Goal: Information Seeking & Learning: Find specific fact

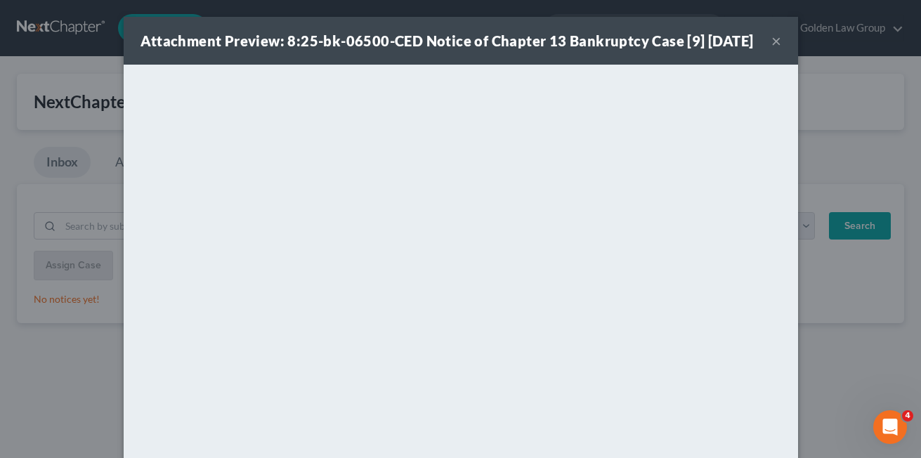
click at [772, 49] on button "×" at bounding box center [776, 40] width 10 height 17
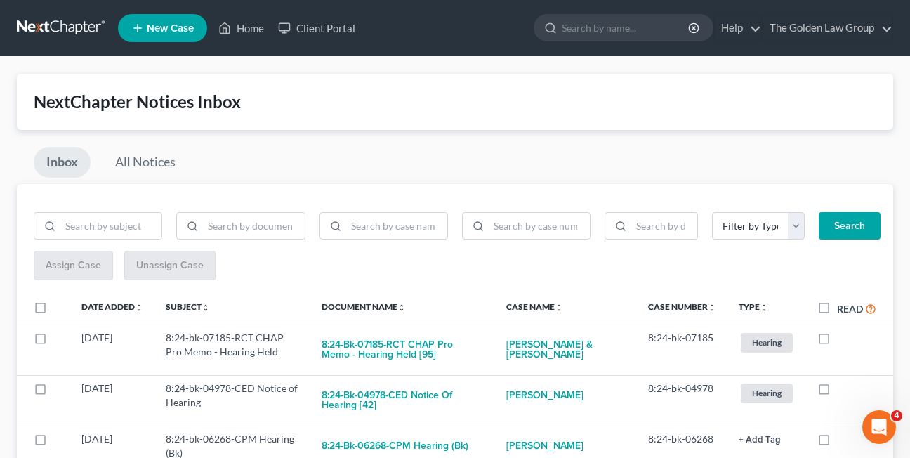
click at [268, 7] on nav "Home New Case Client Portal The Golden Law Group elizabeth@brandonlawyer.com My…" at bounding box center [455, 28] width 910 height 56
click at [144, 168] on link "All Notices" at bounding box center [146, 162] width 86 height 31
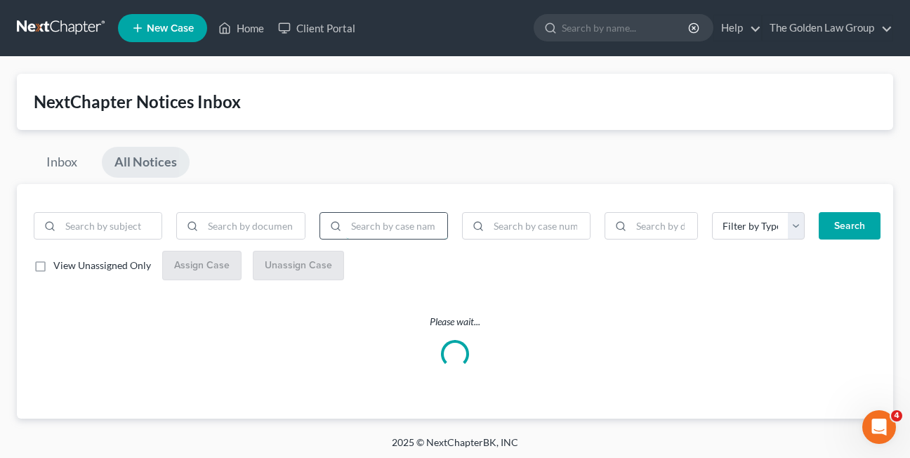
click at [377, 230] on input "search" at bounding box center [396, 226] width 101 height 27
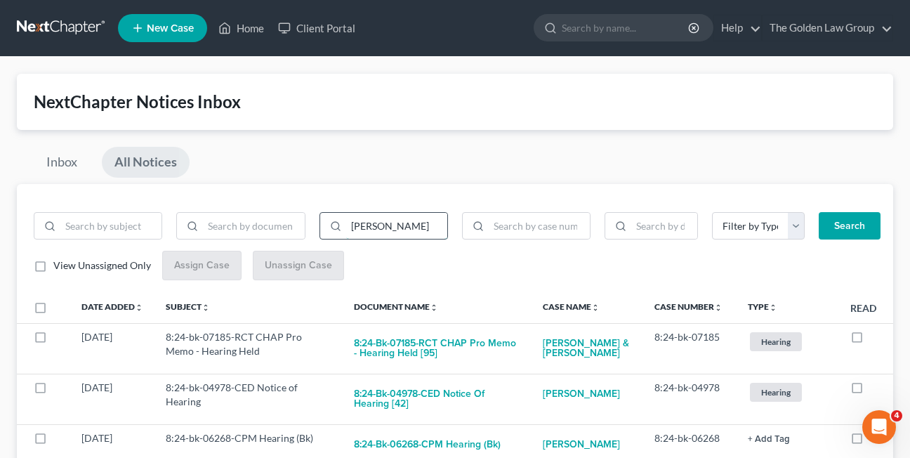
click at [819, 212] on button "Search" at bounding box center [850, 226] width 62 height 28
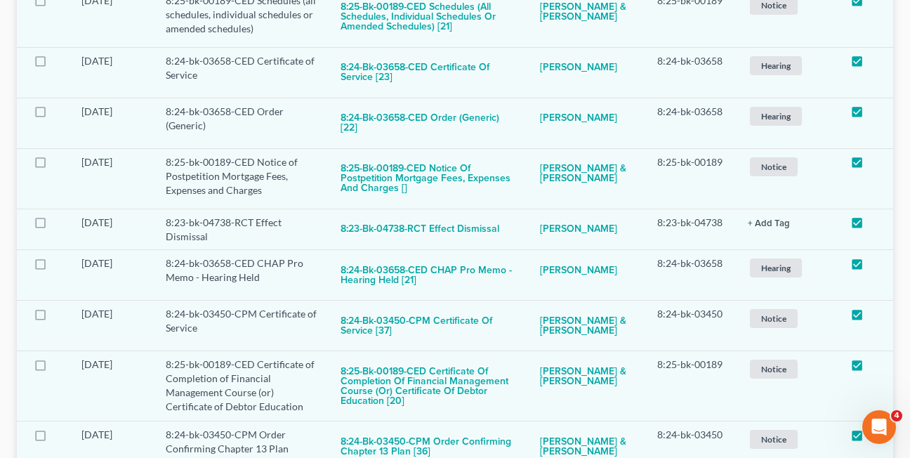
scroll to position [1140, 0]
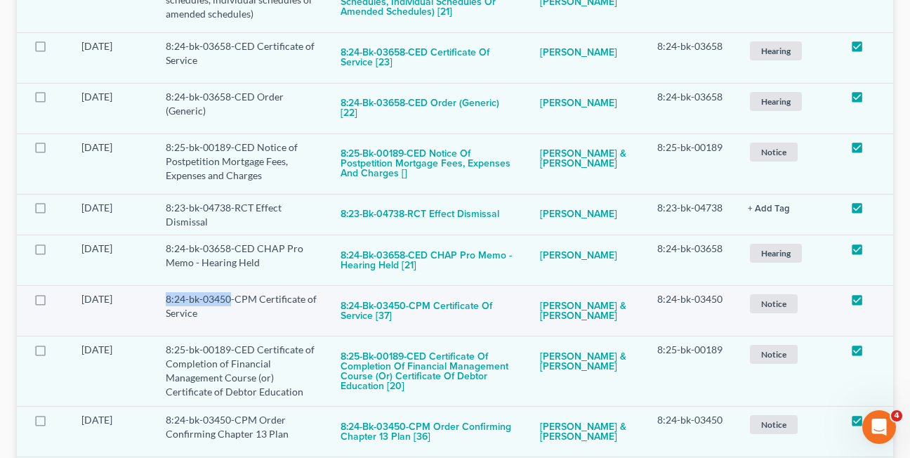
drag, startPoint x: 170, startPoint y: 297, endPoint x: 230, endPoint y: 302, distance: 60.6
click at [230, 302] on td "8:24-bk-03450-CPM Certificate of Service" at bounding box center [242, 311] width 175 height 51
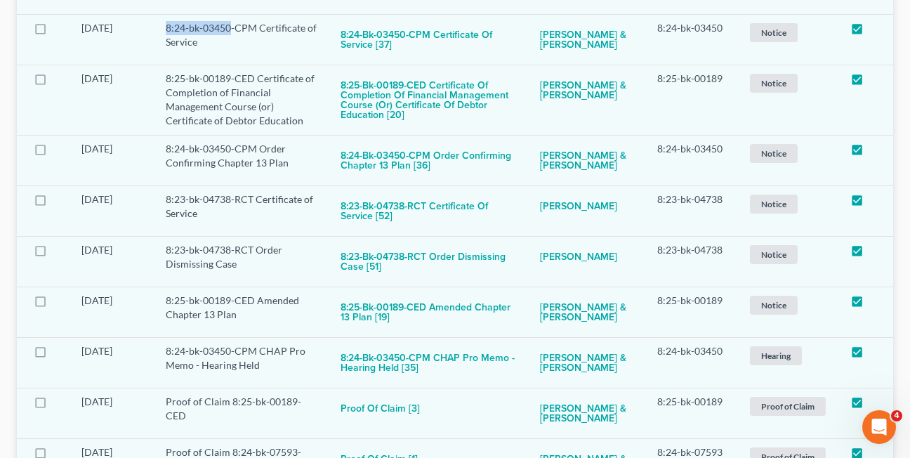
scroll to position [1416, 0]
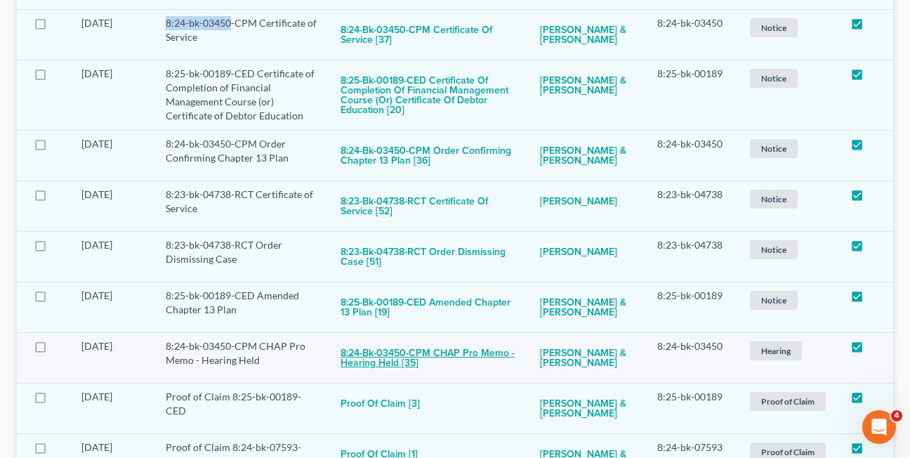
click at [363, 357] on button "8:24-bk-03450-CPM CHAP Pro Memo - Hearing Held [35]" at bounding box center [429, 358] width 177 height 38
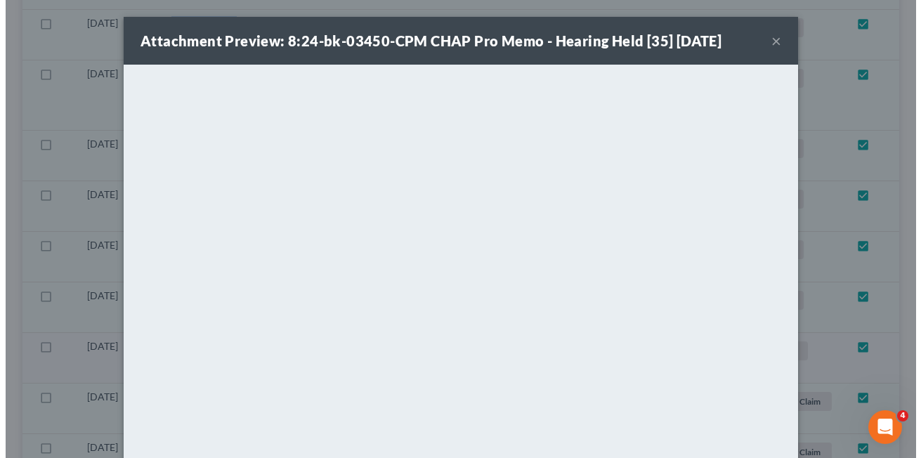
scroll to position [1410, 0]
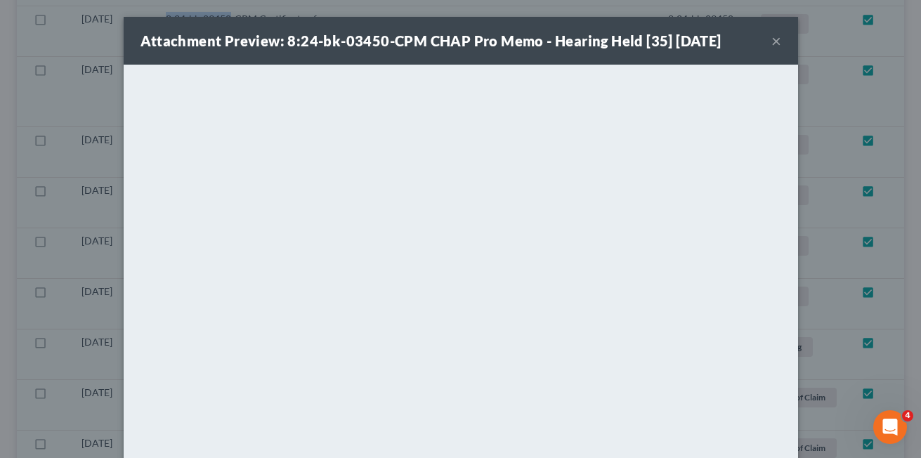
click at [771, 44] on button "×" at bounding box center [776, 40] width 10 height 17
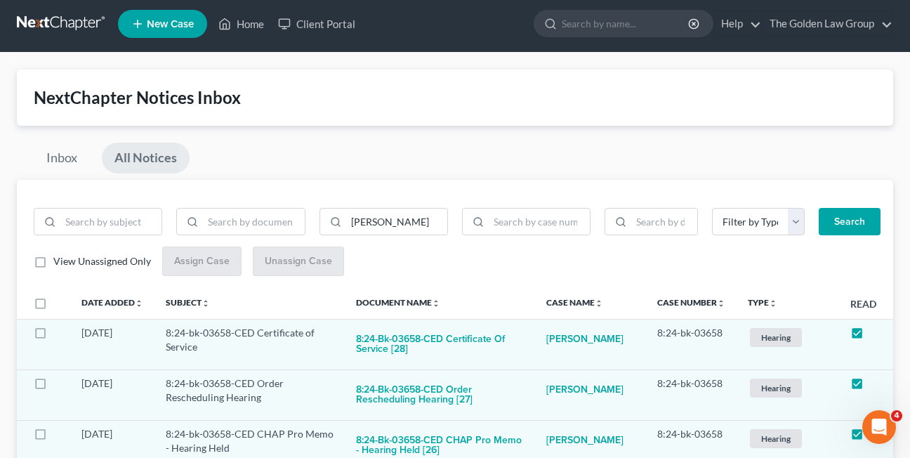
scroll to position [0, 0]
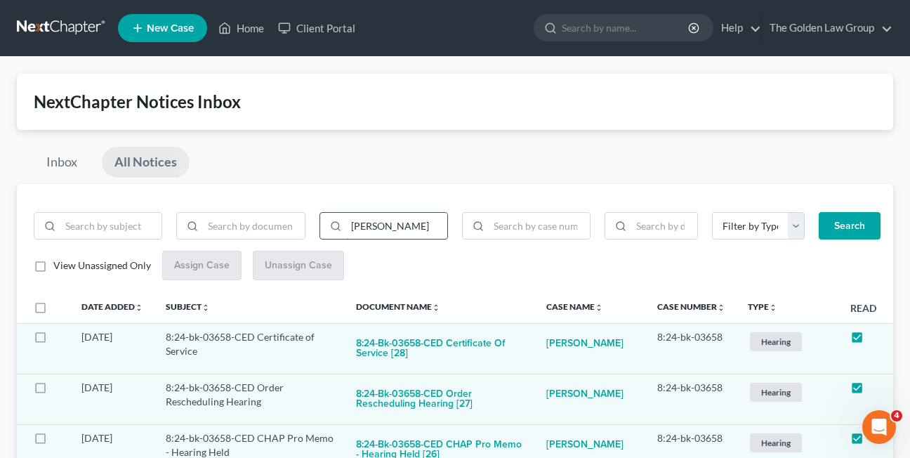
click at [385, 223] on input "robert" at bounding box center [396, 226] width 101 height 27
type input "robert perry"
click at [819, 212] on button "Search" at bounding box center [850, 226] width 62 height 28
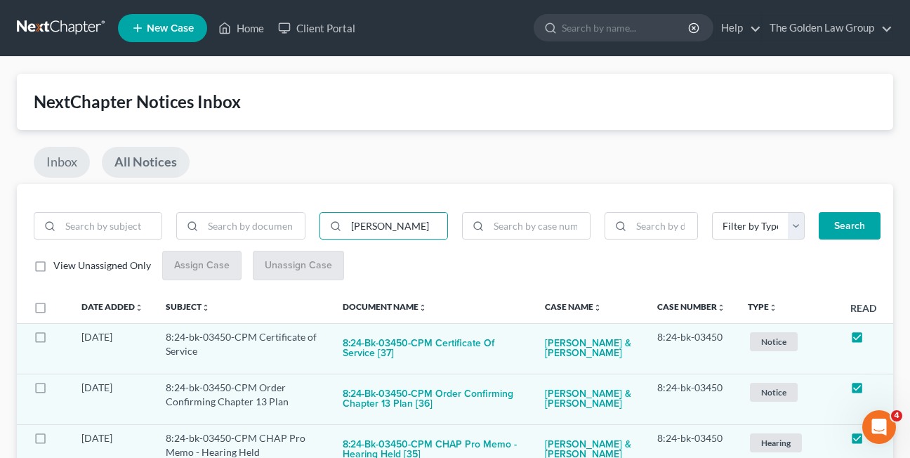
click at [57, 159] on link "Inbox" at bounding box center [62, 162] width 56 height 31
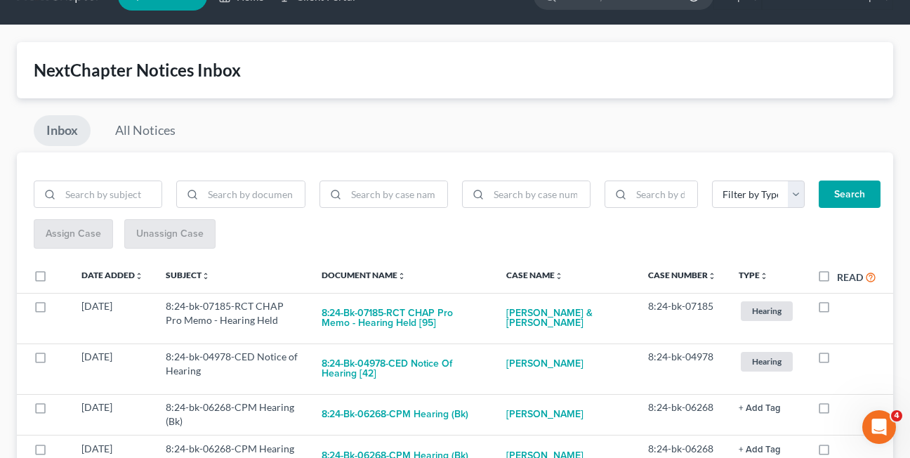
scroll to position [120, 0]
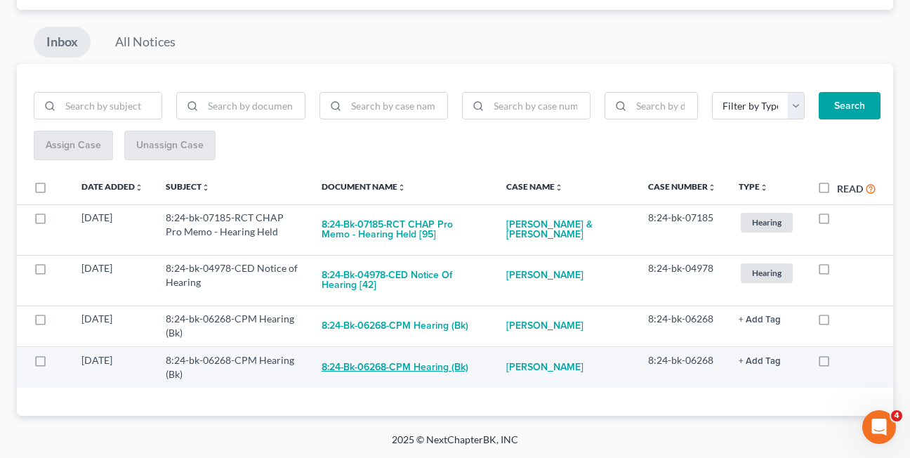
click at [385, 370] on button "8:24-bk-06268-CPM Hearing (Bk)" at bounding box center [395, 367] width 147 height 28
checkbox input "true"
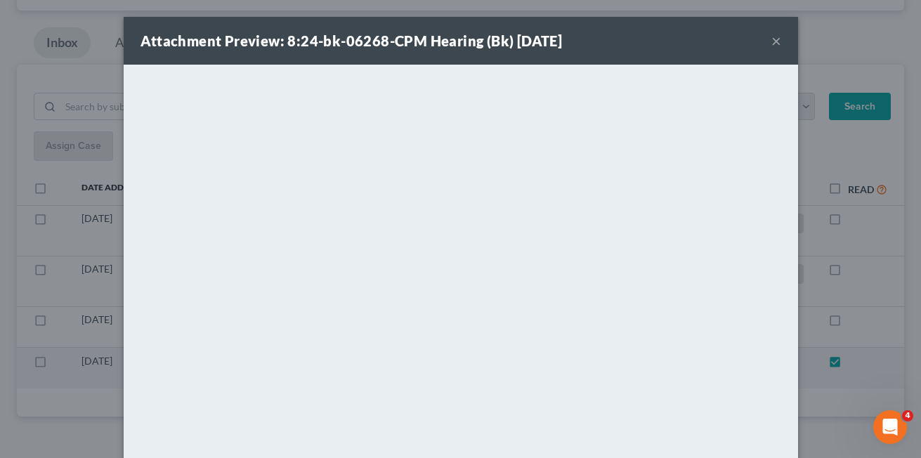
scroll to position [79, 0]
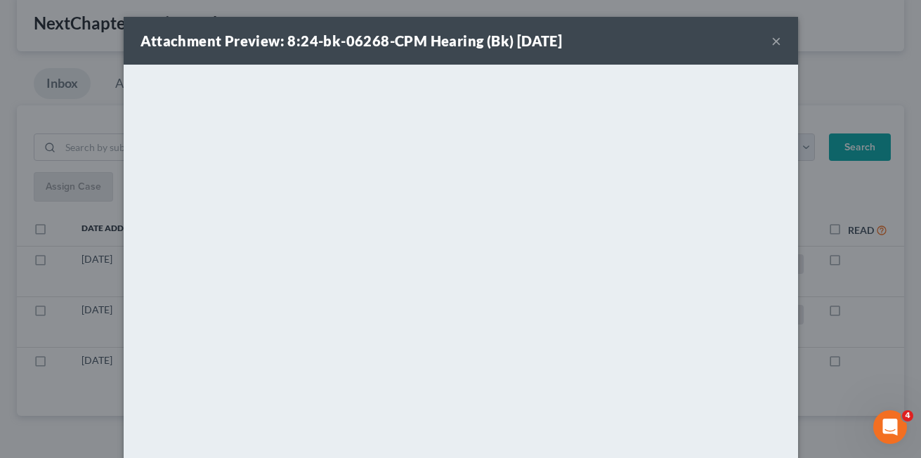
click at [774, 42] on button "×" at bounding box center [776, 40] width 10 height 17
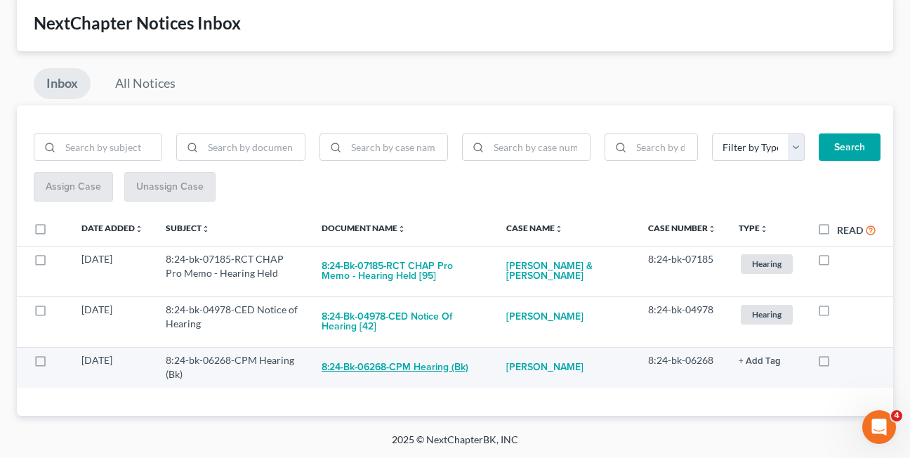
click at [382, 367] on button "8:24-bk-06268-CPM Hearing (Bk)" at bounding box center [395, 367] width 147 height 28
checkbox input "true"
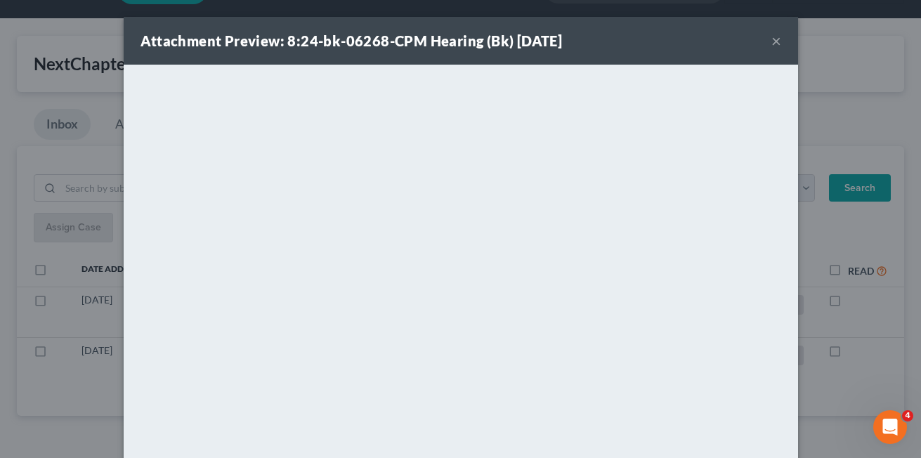
scroll to position [38, 0]
click at [771, 39] on button "×" at bounding box center [776, 40] width 10 height 17
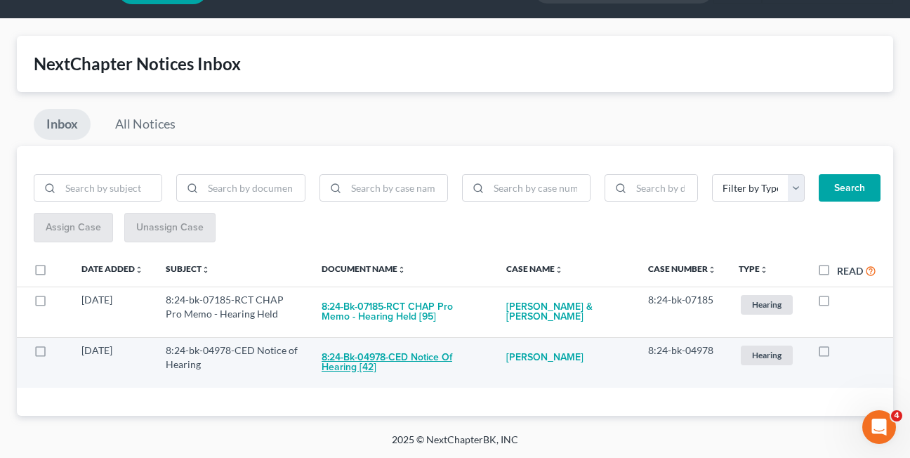
click at [375, 361] on button "8:24-bk-04978-CED Notice of Hearing [42]" at bounding box center [403, 363] width 162 height 38
checkbox input "true"
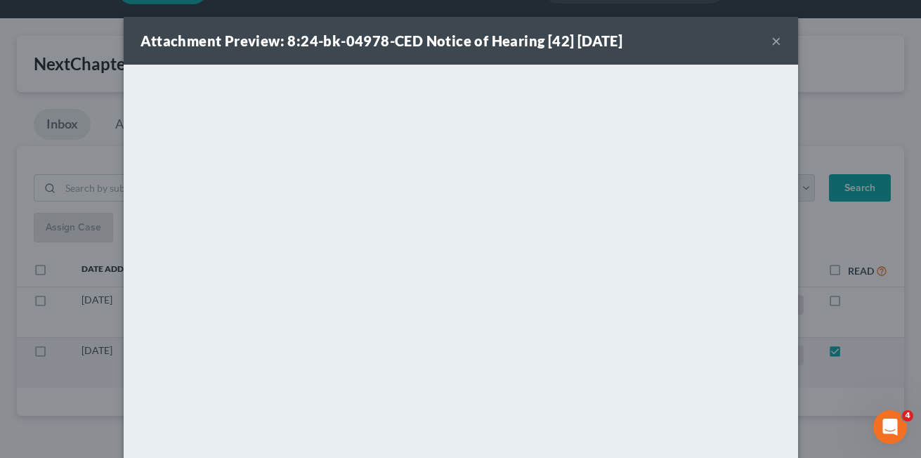
scroll to position [0, 0]
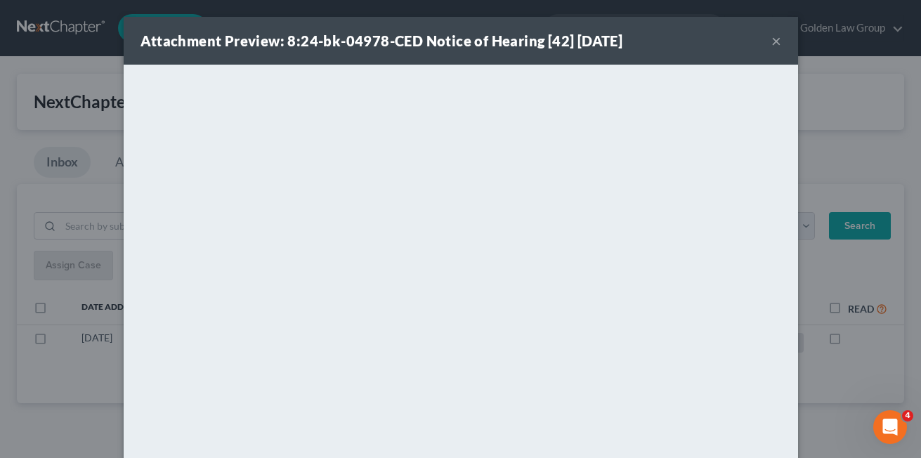
click at [771, 41] on button "×" at bounding box center [776, 40] width 10 height 17
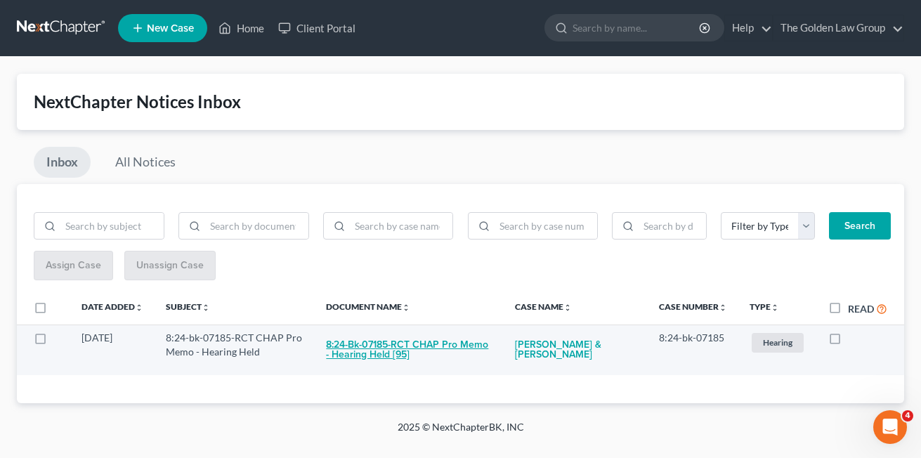
click at [374, 351] on button "8:24-bk-07185-RCT CHAP Pro Memo - Hearing Held [95]" at bounding box center [409, 350] width 166 height 38
checkbox input "true"
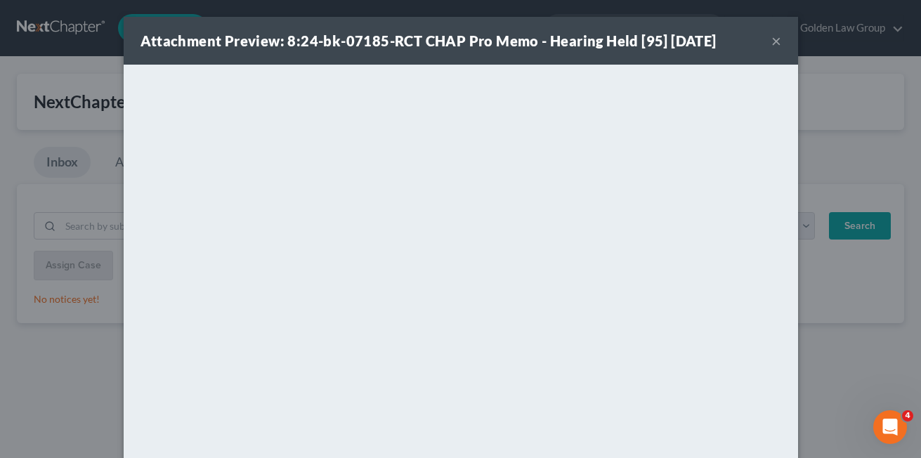
click at [771, 44] on button "×" at bounding box center [776, 40] width 10 height 17
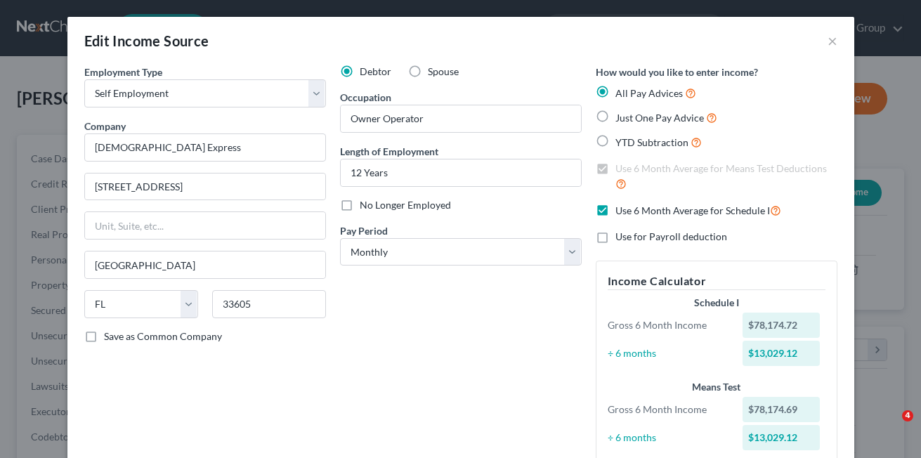
select select "1"
select select "9"
select select "0"
click at [828, 41] on button "×" at bounding box center [833, 40] width 10 height 17
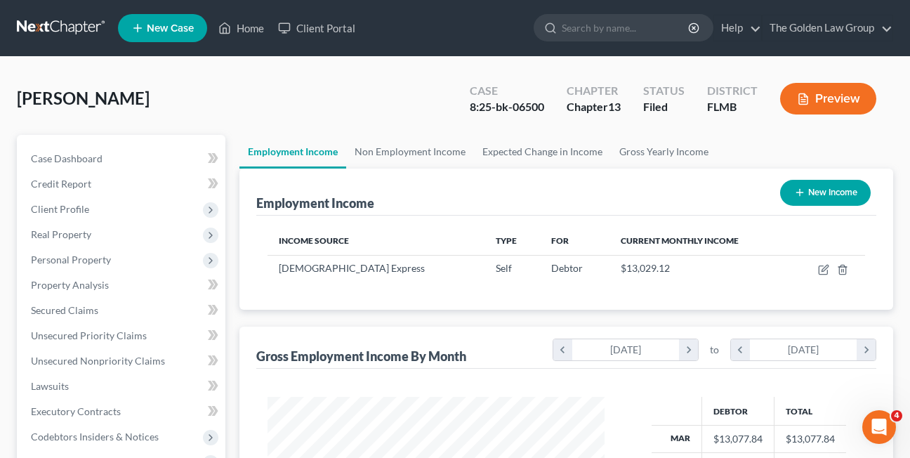
scroll to position [702294, 702181]
click at [251, 30] on link "Home" at bounding box center [241, 27] width 60 height 25
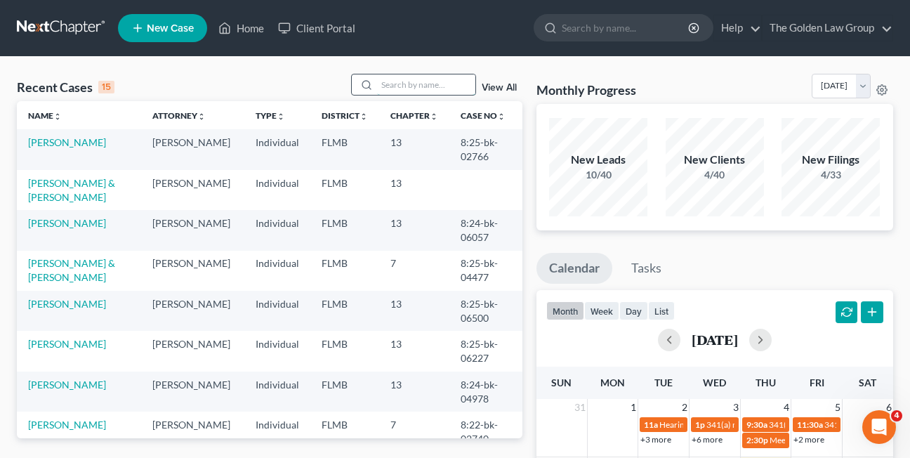
click at [440, 87] on input "search" at bounding box center [426, 84] width 98 height 20
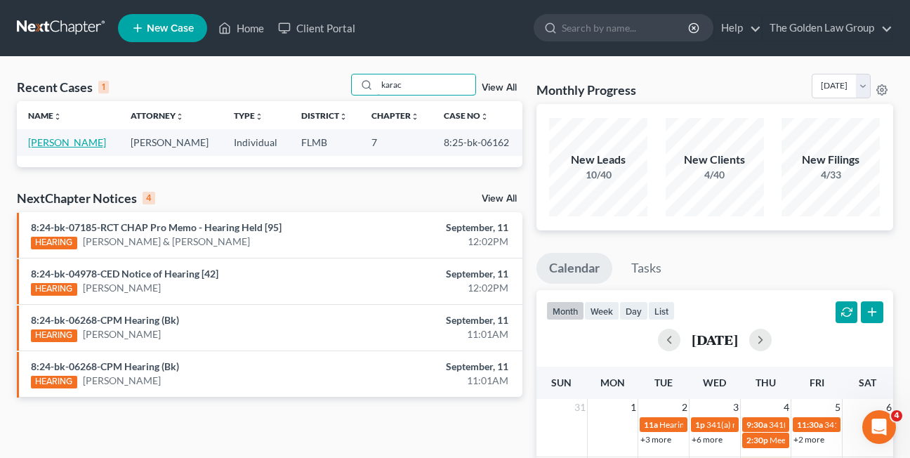
type input "karac"
click at [44, 145] on link "Karac, Veseljko" at bounding box center [67, 142] width 78 height 12
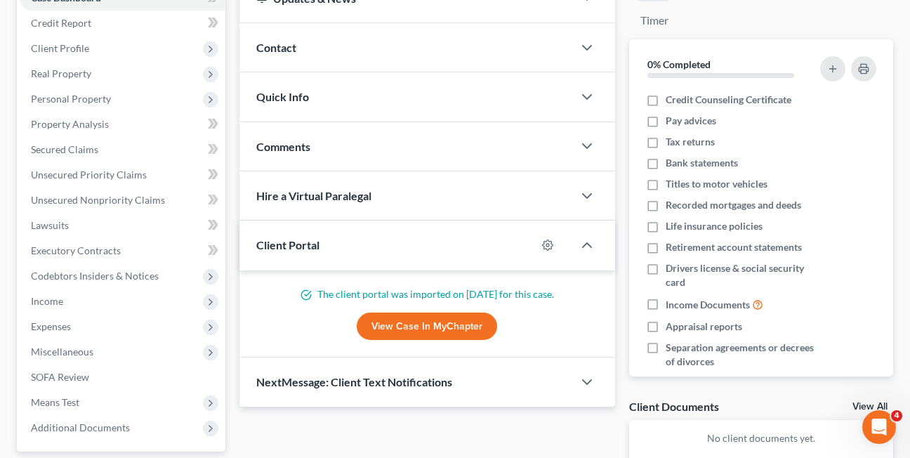
scroll to position [181, 0]
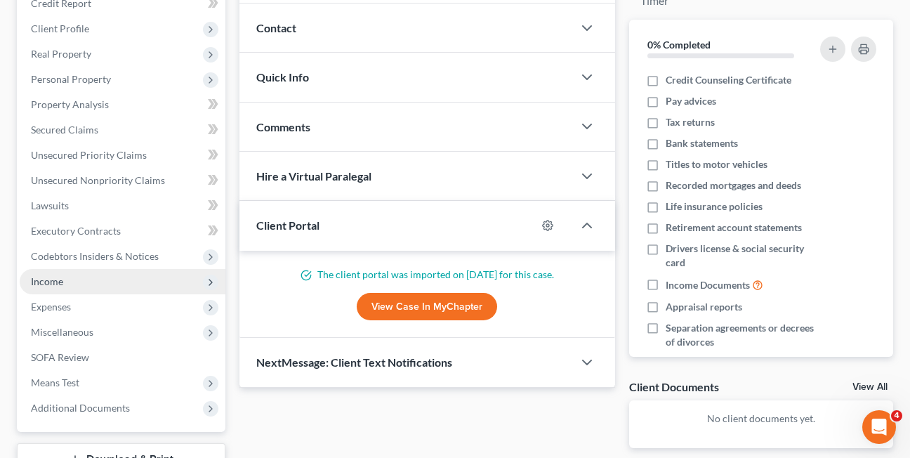
click at [45, 282] on span "Income" at bounding box center [47, 281] width 32 height 12
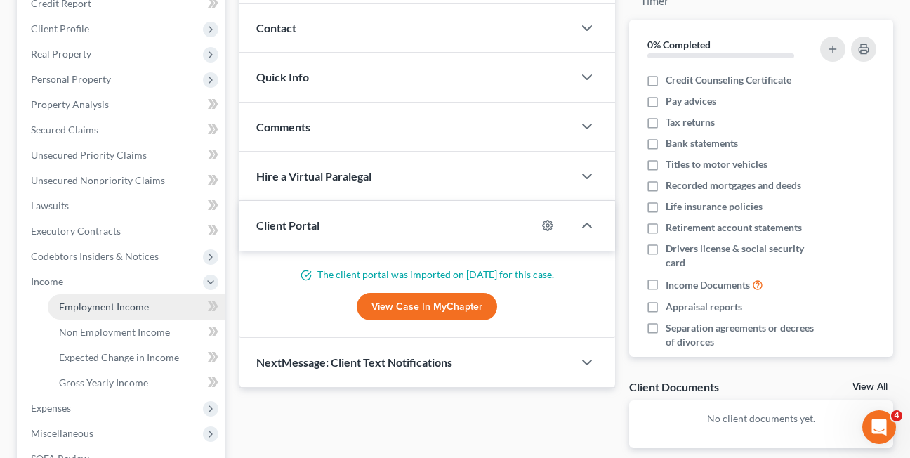
click at [74, 309] on span "Employment Income" at bounding box center [104, 307] width 90 height 12
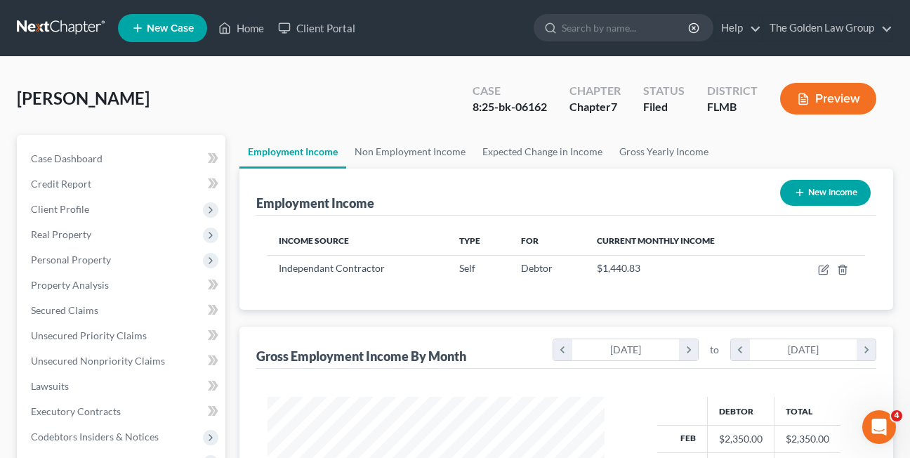
scroll to position [252, 365]
click at [422, 148] on link "Non Employment Income" at bounding box center [410, 152] width 128 height 34
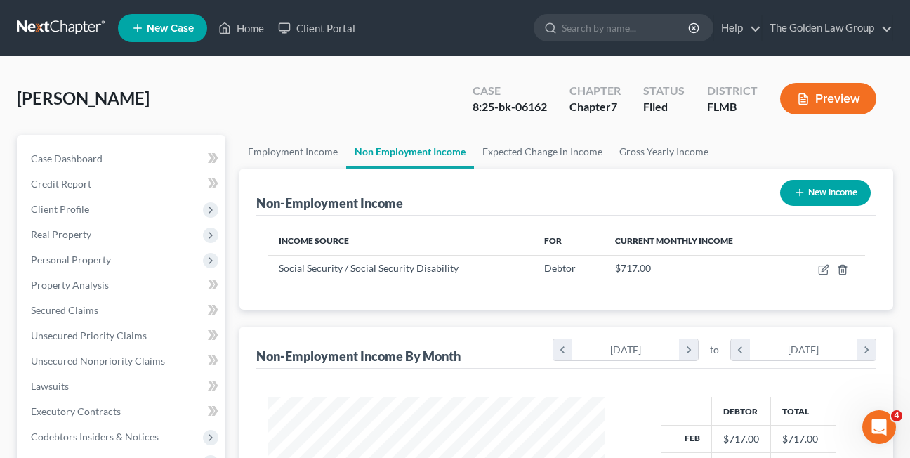
scroll to position [252, 365]
click at [476, 13] on ul "New Case Home Client Portal - No Result - See all results Or Press Enter... Hel…" at bounding box center [506, 28] width 776 height 37
click at [242, 28] on link "Home" at bounding box center [241, 27] width 60 height 25
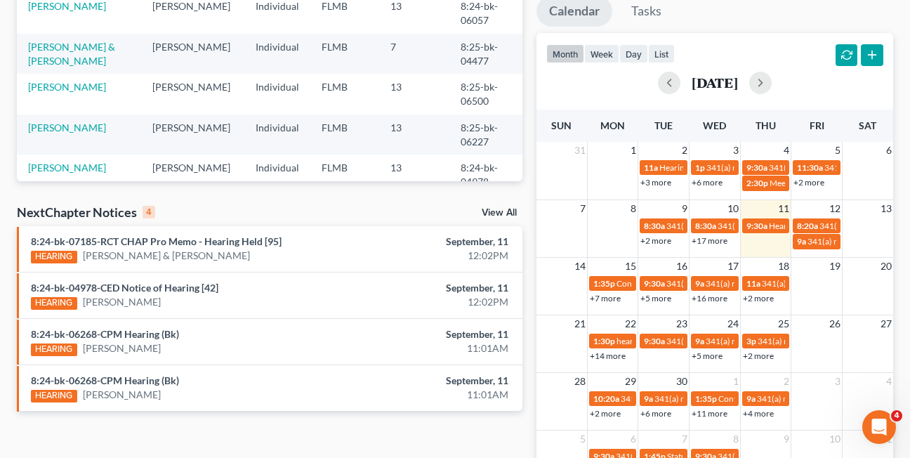
scroll to position [262, 0]
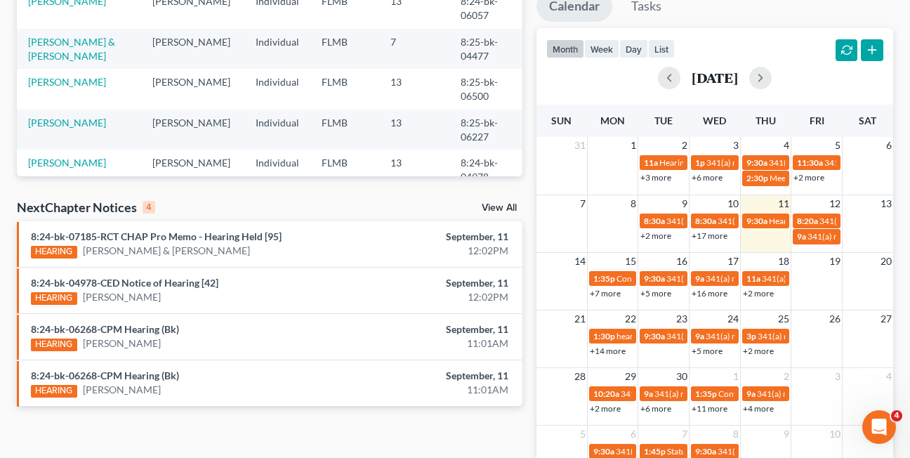
click at [601, 296] on link "+7 more" at bounding box center [605, 293] width 31 height 11
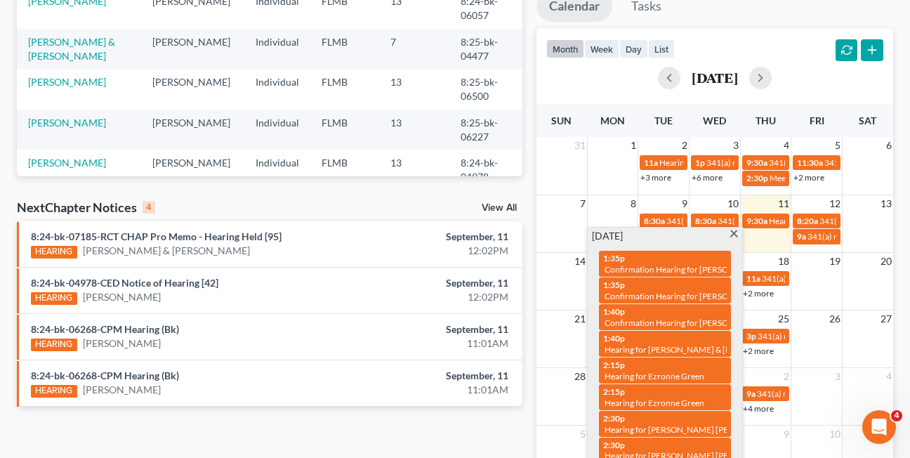
click at [733, 235] on span at bounding box center [734, 234] width 11 height 9
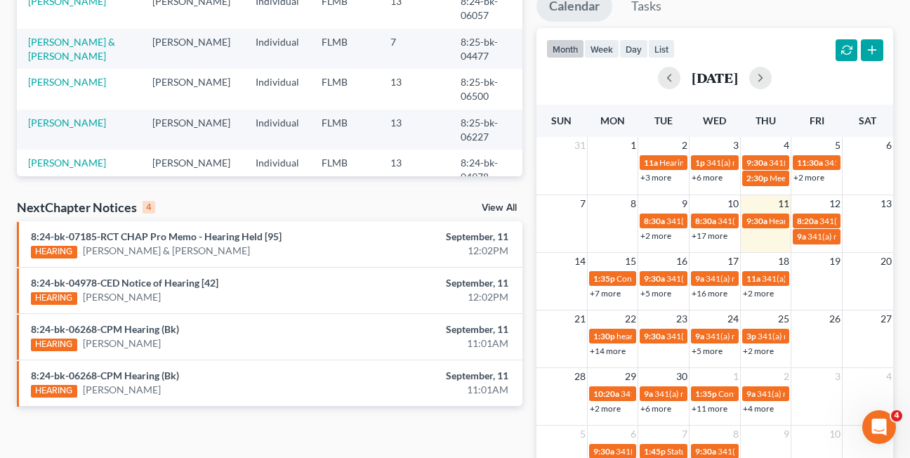
click at [658, 292] on link "+5 more" at bounding box center [656, 293] width 31 height 11
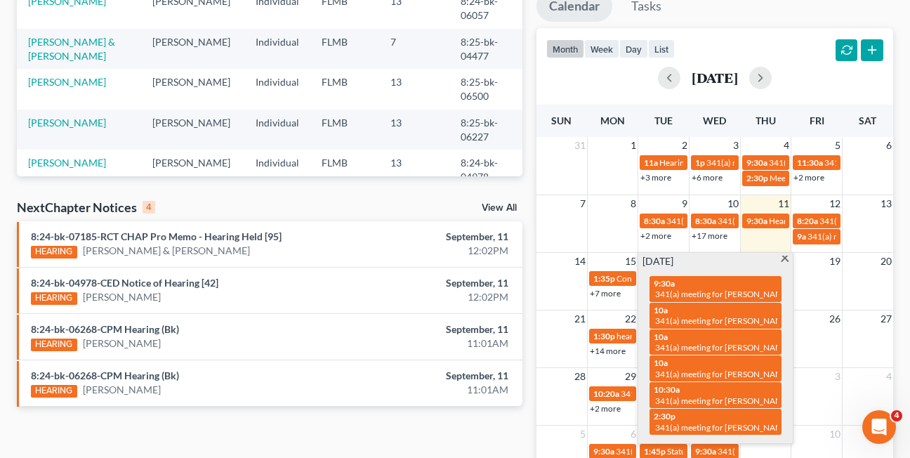
click at [787, 259] on span at bounding box center [785, 260] width 11 height 9
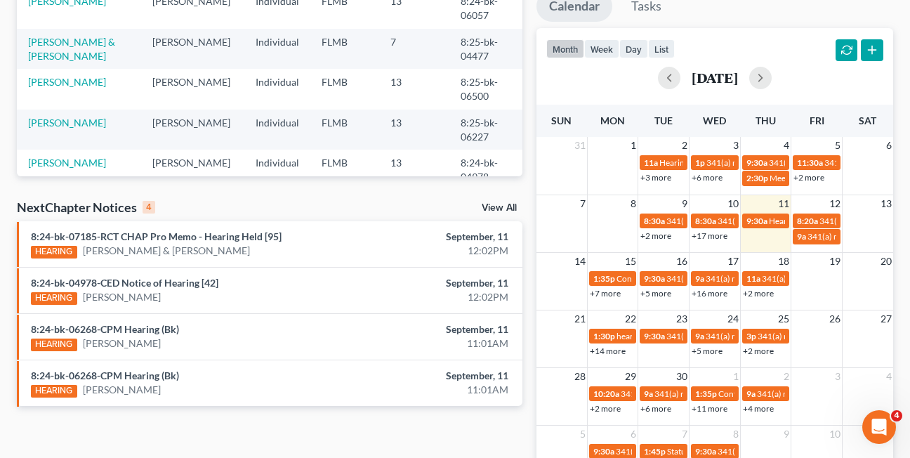
click at [711, 294] on link "+16 more" at bounding box center [710, 293] width 36 height 11
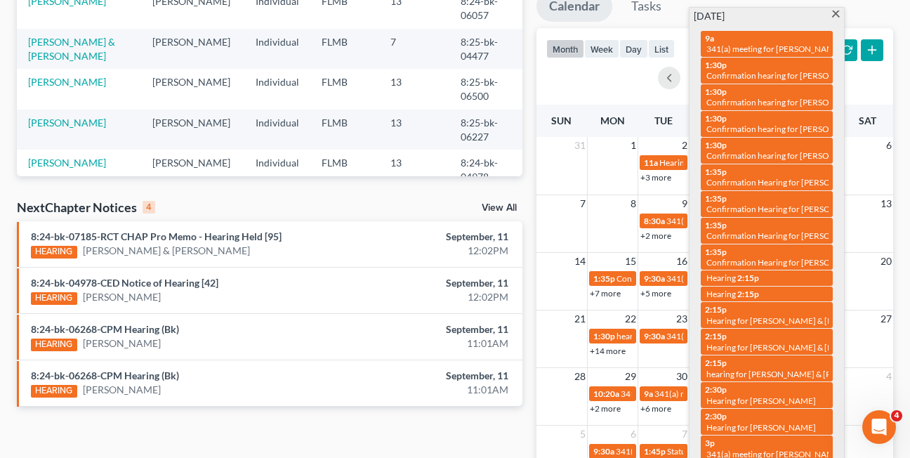
click at [835, 15] on span at bounding box center [836, 15] width 11 height 9
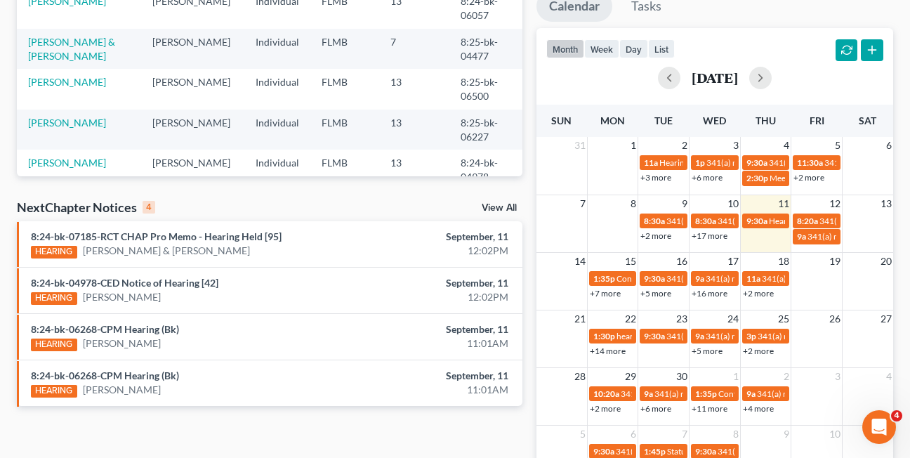
click at [769, 293] on link "+2 more" at bounding box center [758, 293] width 31 height 11
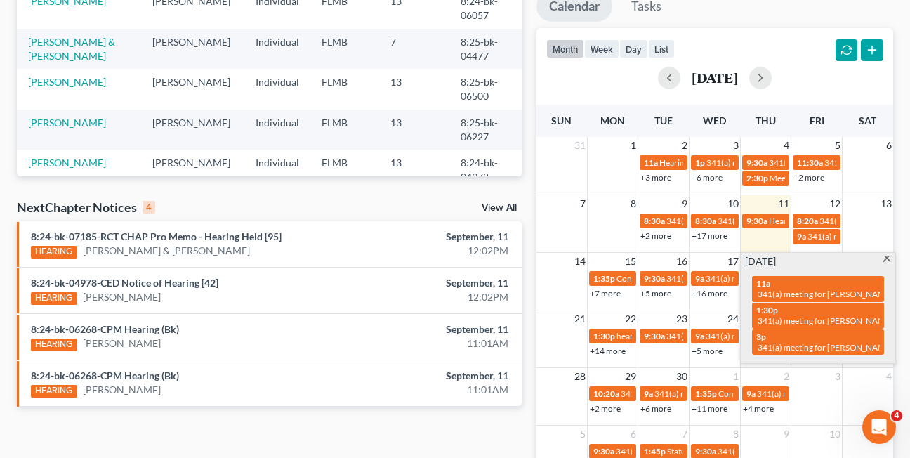
click at [887, 261] on span at bounding box center [887, 260] width 11 height 9
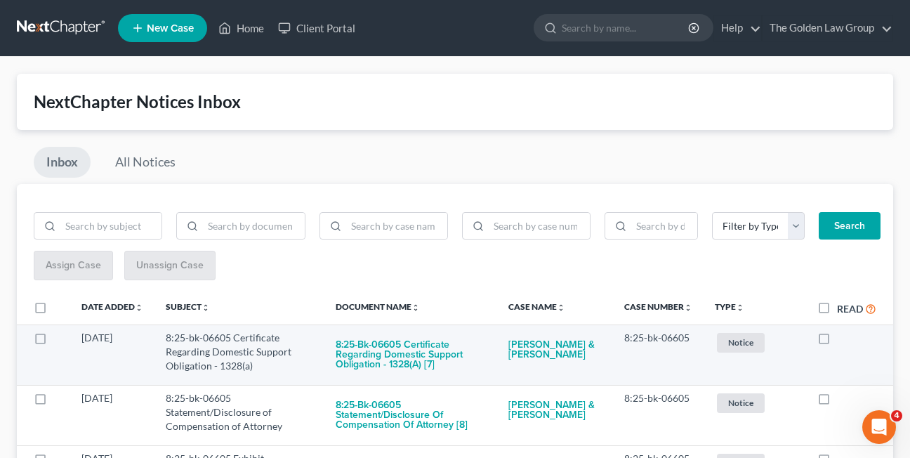
click at [837, 341] on label at bounding box center [837, 341] width 0 height 0
click at [843, 340] on input "checkbox" at bounding box center [847, 335] width 9 height 9
checkbox input "true"
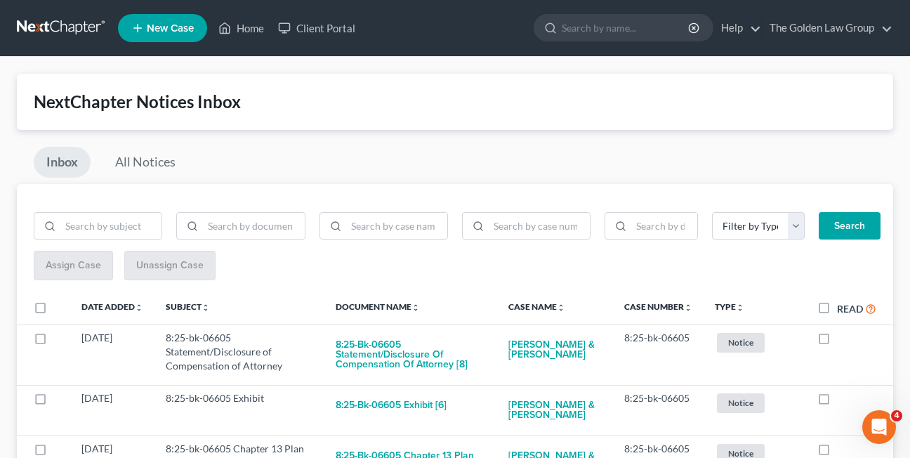
click at [837, 341] on label at bounding box center [837, 341] width 0 height 0
click at [843, 340] on input "checkbox" at bounding box center [847, 335] width 9 height 9
checkbox input "true"
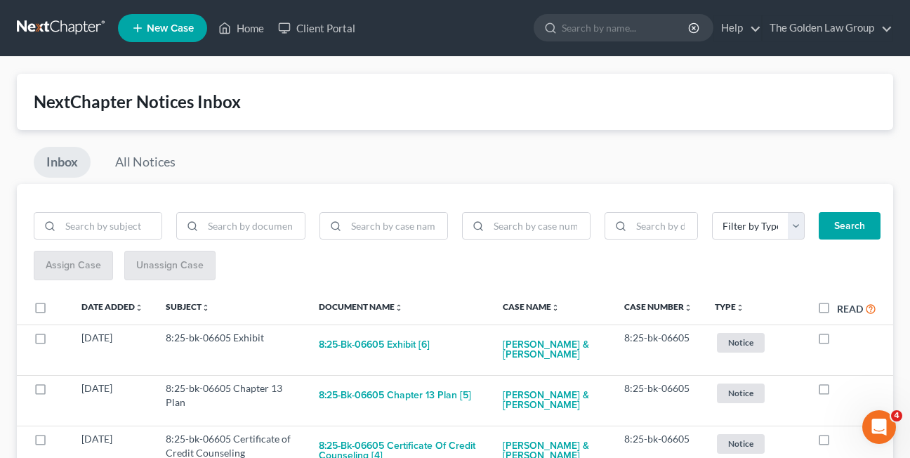
click at [837, 341] on label at bounding box center [837, 341] width 0 height 0
click at [843, 340] on input "checkbox" at bounding box center [847, 335] width 9 height 9
checkbox input "true"
click at [837, 341] on label at bounding box center [837, 341] width 0 height 0
click at [843, 340] on input "checkbox" at bounding box center [847, 335] width 9 height 9
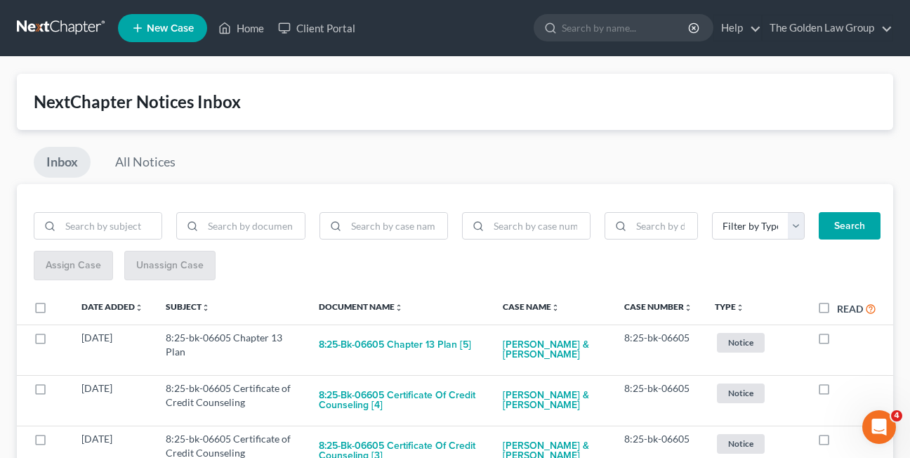
checkbox input "true"
click at [837, 341] on label at bounding box center [837, 341] width 0 height 0
click at [843, 340] on input "checkbox" at bounding box center [847, 335] width 9 height 9
checkbox input "true"
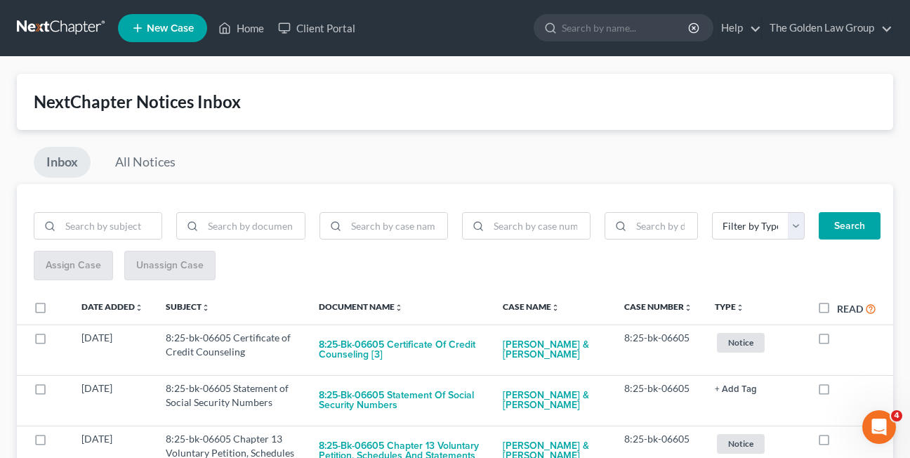
click at [837, 341] on label at bounding box center [837, 341] width 0 height 0
click at [843, 340] on input "checkbox" at bounding box center [847, 335] width 9 height 9
checkbox input "true"
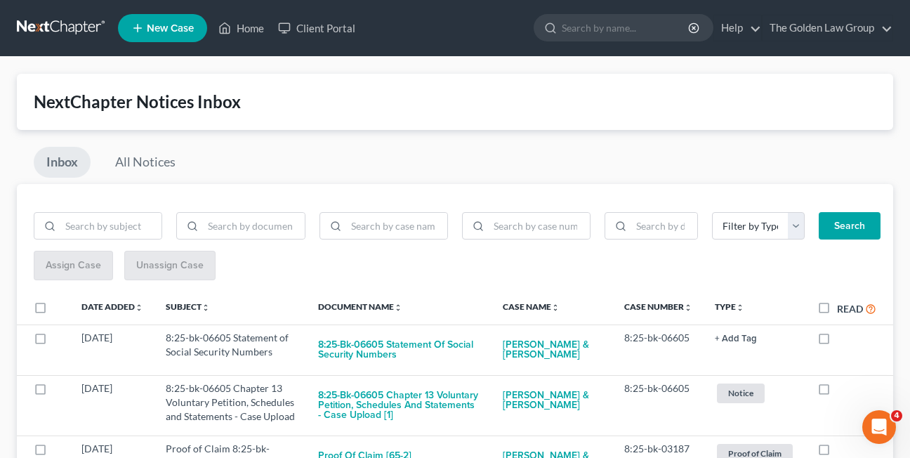
click at [837, 341] on label at bounding box center [837, 341] width 0 height 0
click at [843, 340] on input "checkbox" at bounding box center [847, 335] width 9 height 9
checkbox input "true"
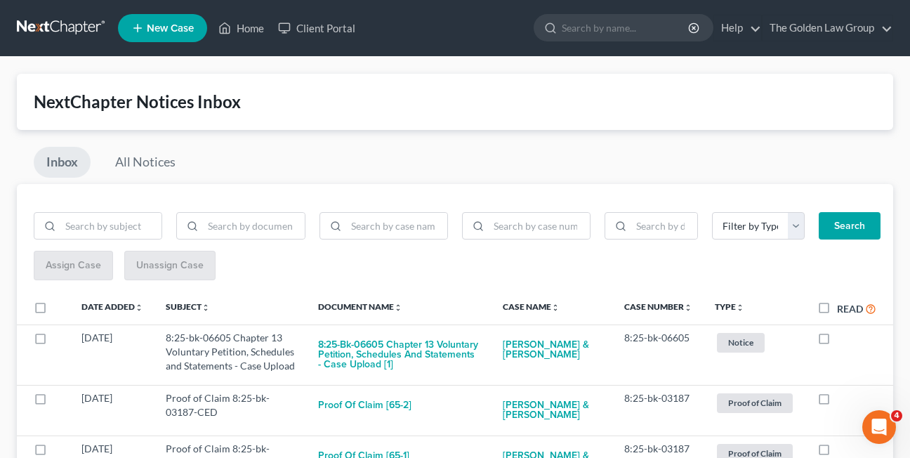
click at [837, 341] on label at bounding box center [837, 341] width 0 height 0
click at [843, 340] on input "checkbox" at bounding box center [847, 335] width 9 height 9
checkbox input "true"
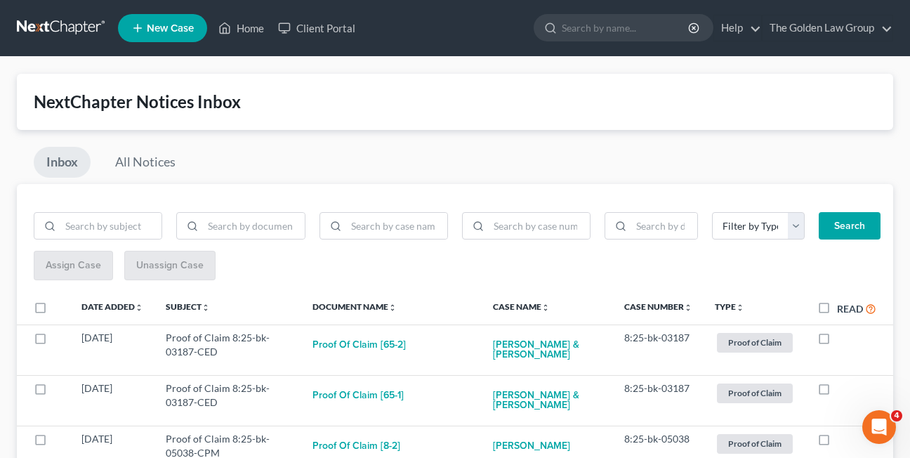
click at [837, 341] on label at bounding box center [837, 341] width 0 height 0
click at [843, 340] on input "checkbox" at bounding box center [847, 335] width 9 height 9
checkbox input "true"
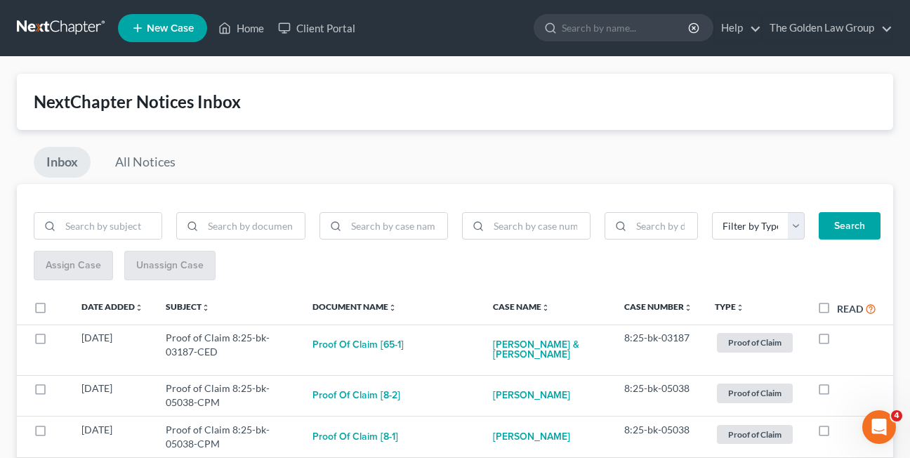
click at [837, 341] on label at bounding box center [837, 341] width 0 height 0
click at [843, 340] on input "checkbox" at bounding box center [847, 335] width 9 height 9
checkbox input "true"
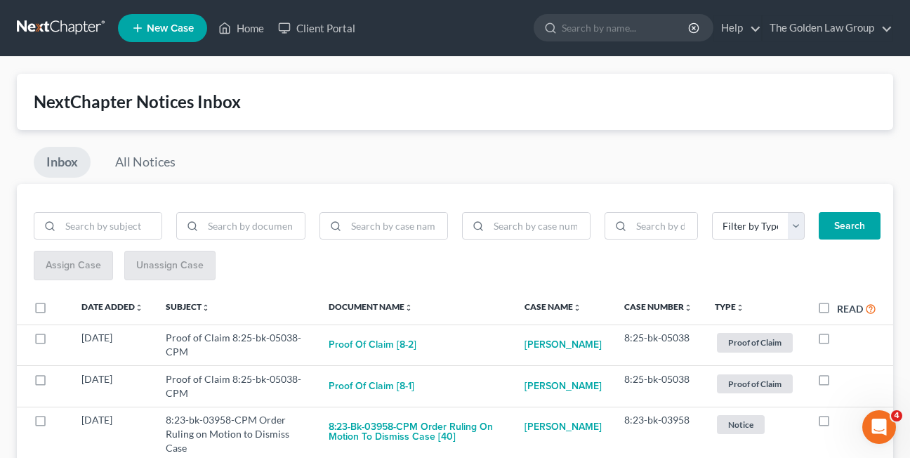
click at [837, 341] on label at bounding box center [837, 341] width 0 height 0
click at [843, 340] on input "checkbox" at bounding box center [847, 335] width 9 height 9
checkbox input "true"
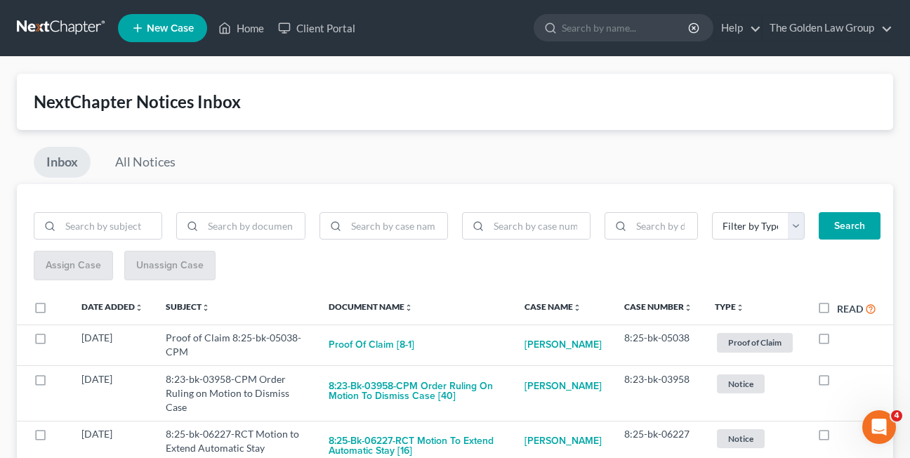
click at [837, 341] on label at bounding box center [837, 341] width 0 height 0
click at [843, 340] on input "checkbox" at bounding box center [847, 335] width 9 height 9
checkbox input "true"
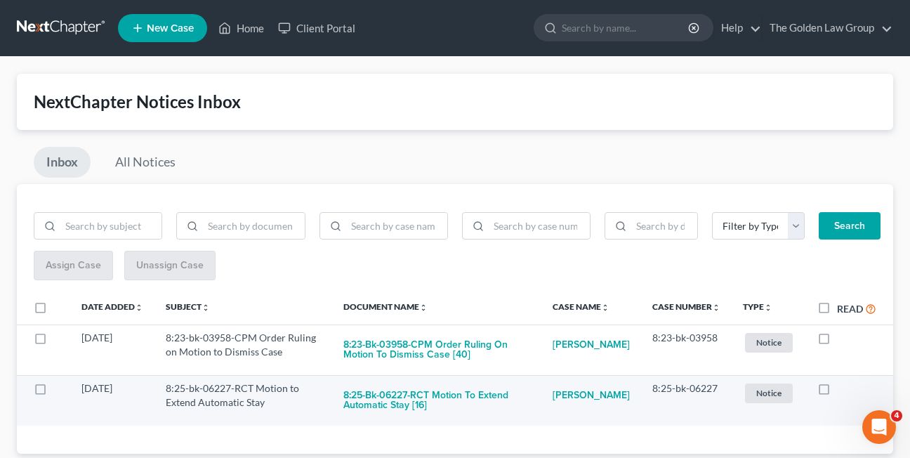
click at [837, 392] on label at bounding box center [837, 392] width 0 height 0
click at [843, 391] on input "checkbox" at bounding box center [847, 385] width 9 height 9
checkbox input "true"
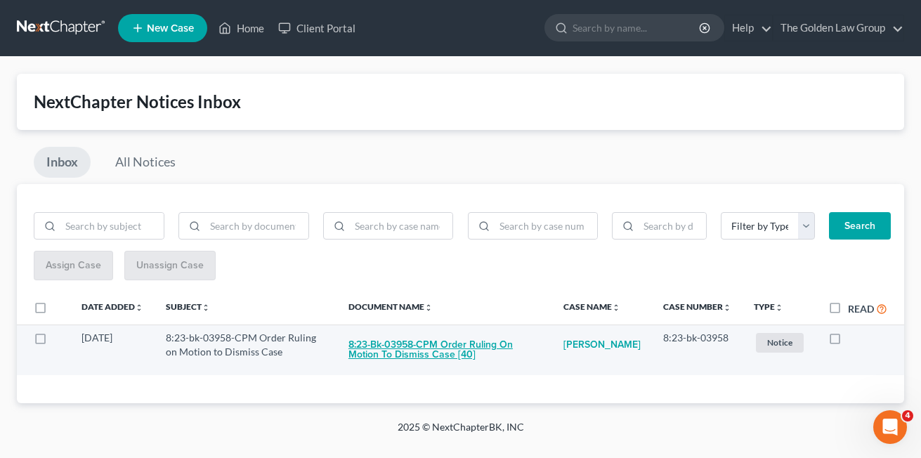
click at [386, 359] on button "8:23-bk-03958-CPM Order Ruling on Motion to Dismiss Case [40]" at bounding box center [444, 350] width 192 height 38
checkbox input "true"
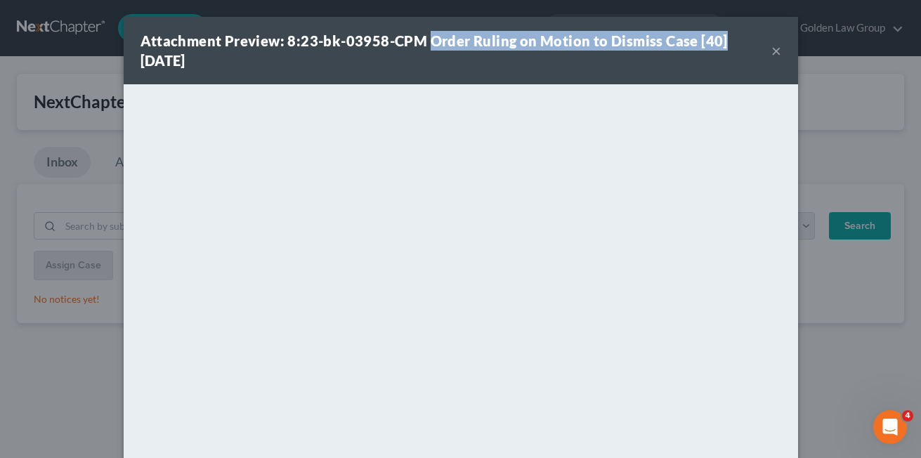
drag, startPoint x: 424, startPoint y: 40, endPoint x: 713, endPoint y: 41, distance: 289.5
click at [713, 41] on div "Attachment Preview: 8:23-bk-03958-CPM Order Ruling on Motion to Dismiss Case [4…" at bounding box center [456, 50] width 631 height 39
copy strong "Order Ruling on Motion to Dismiss Case [40]"
click at [316, 66] on div "Attachment Preview: 8:23-bk-03958-CPM Order Ruling on Motion to Dismiss Case [4…" at bounding box center [456, 50] width 631 height 39
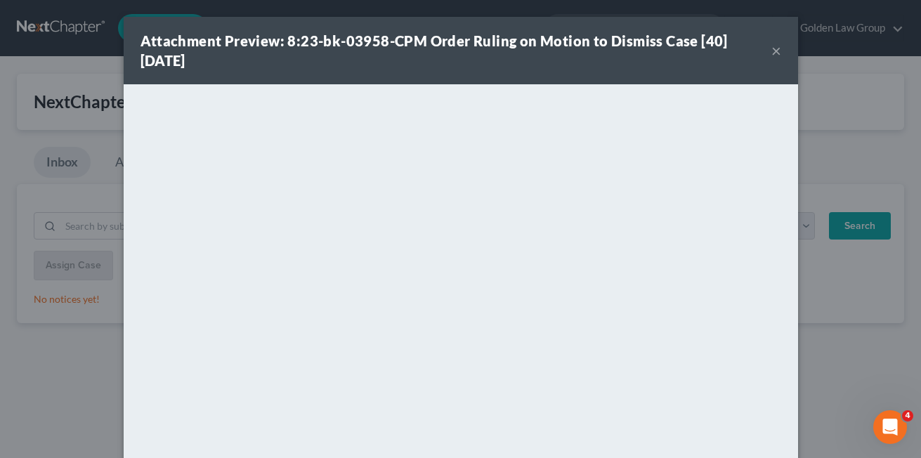
click at [771, 51] on button "×" at bounding box center [776, 50] width 10 height 17
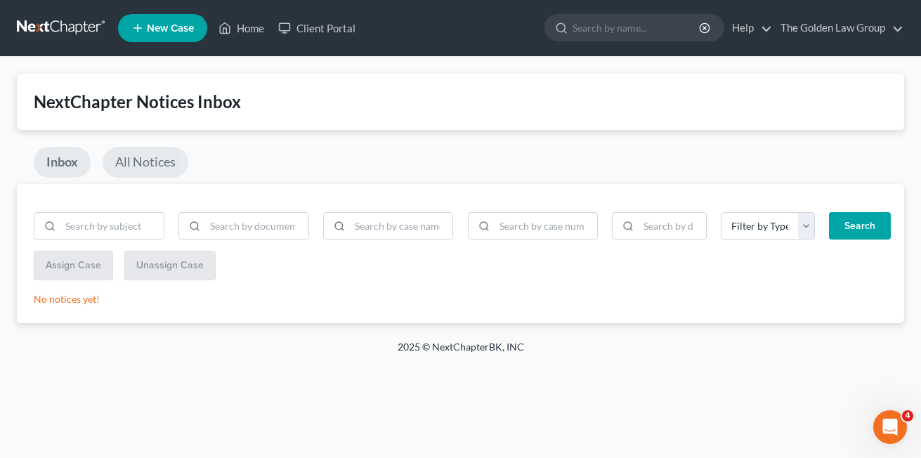
click at [162, 168] on link "All Notices" at bounding box center [146, 162] width 86 height 31
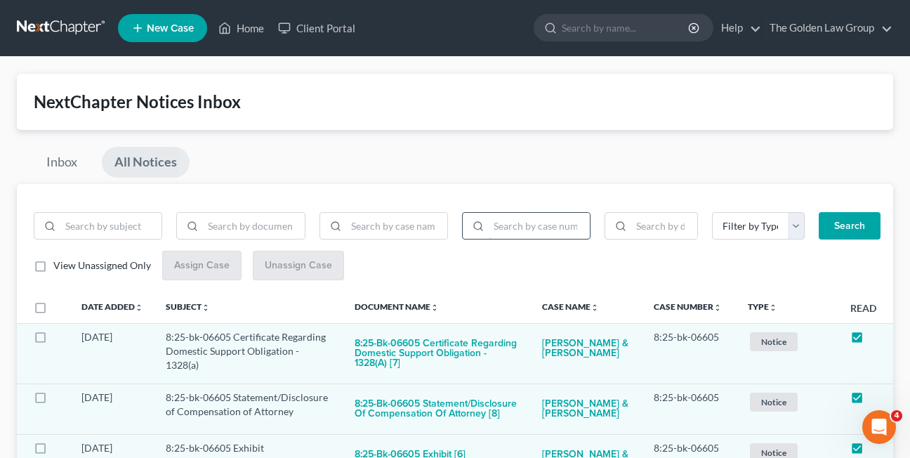
click at [535, 227] on input "search" at bounding box center [539, 226] width 101 height 27
paste input "2:25-bk-01700"
type input "2:25-bk-01700"
click at [819, 212] on button "Search" at bounding box center [850, 226] width 62 height 28
